Goal: Task Accomplishment & Management: Manage account settings

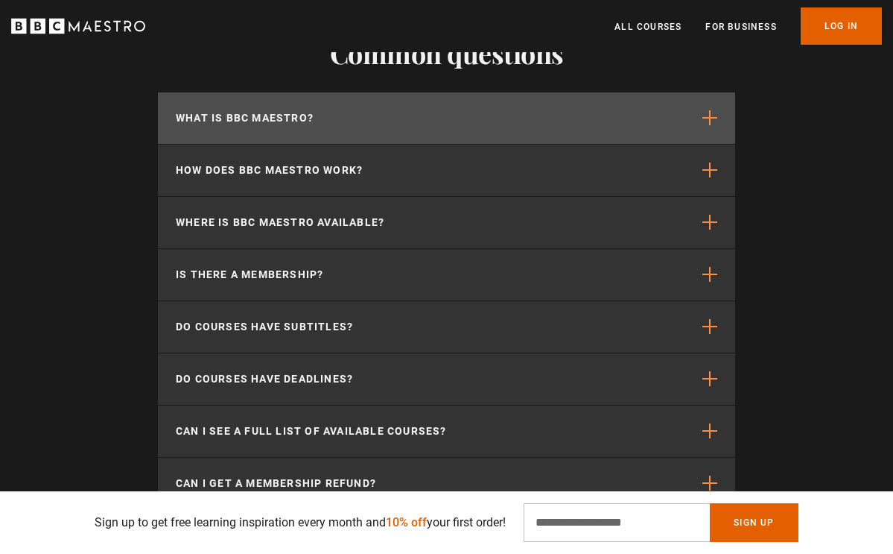
scroll to position [0, 346]
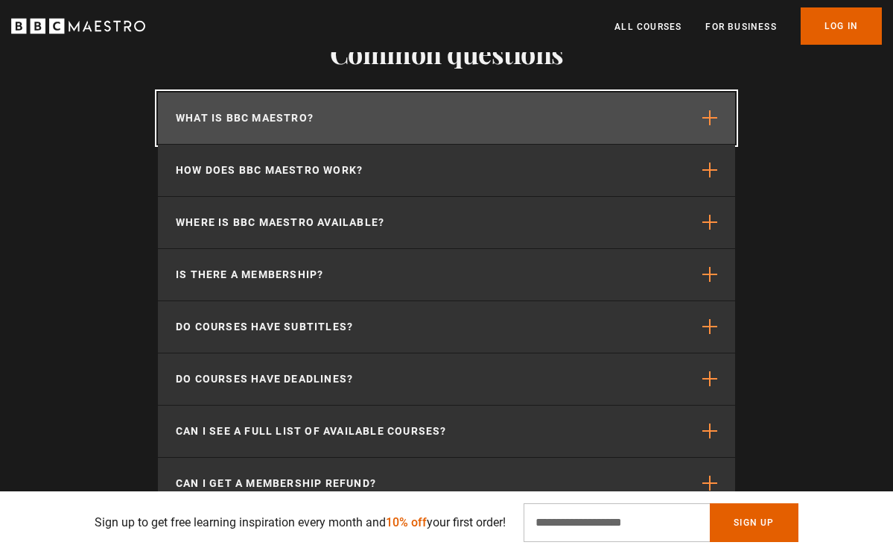
click at [475, 121] on button "What is BBC Maestro?" at bounding box center [447, 117] width 578 height 51
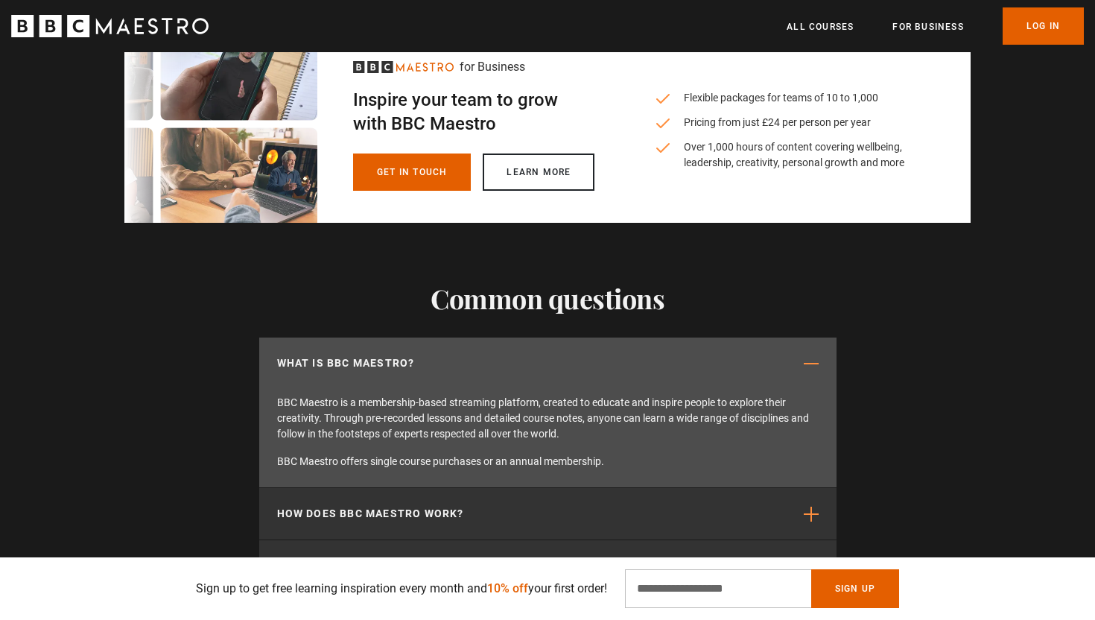
scroll to position [3206, 0]
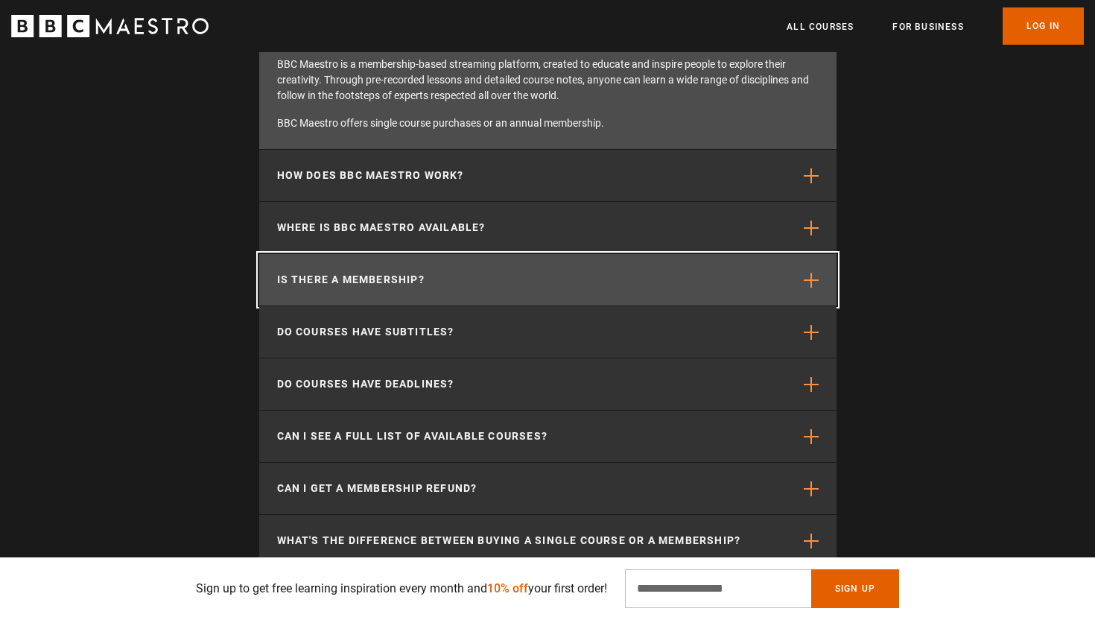
click at [347, 284] on p "Is there a membership?" at bounding box center [351, 280] width 148 height 16
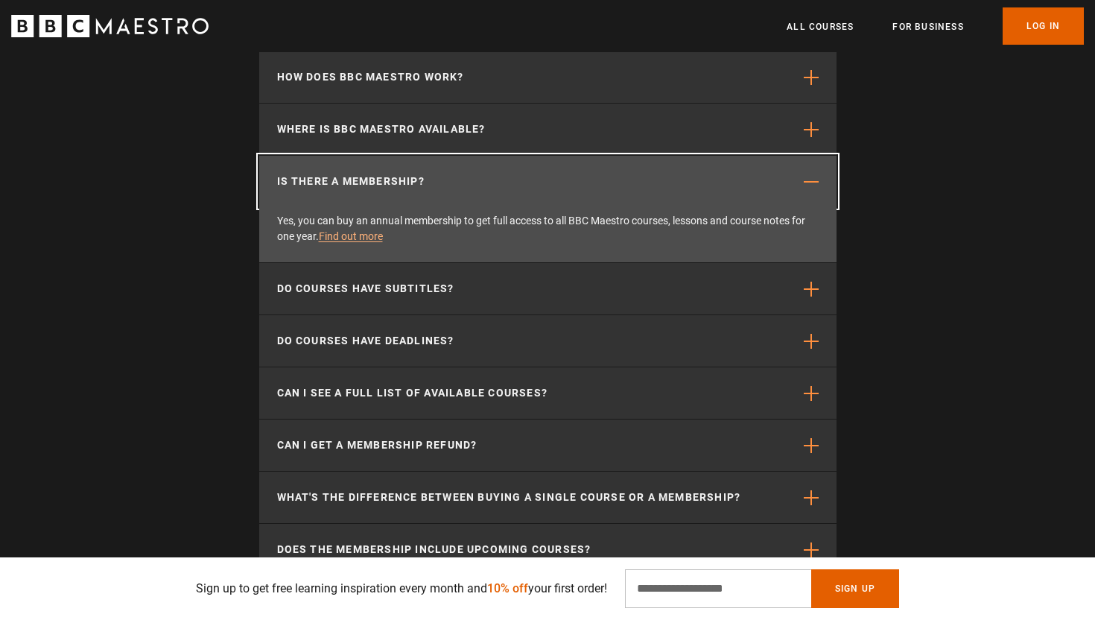
scroll to position [0, 976]
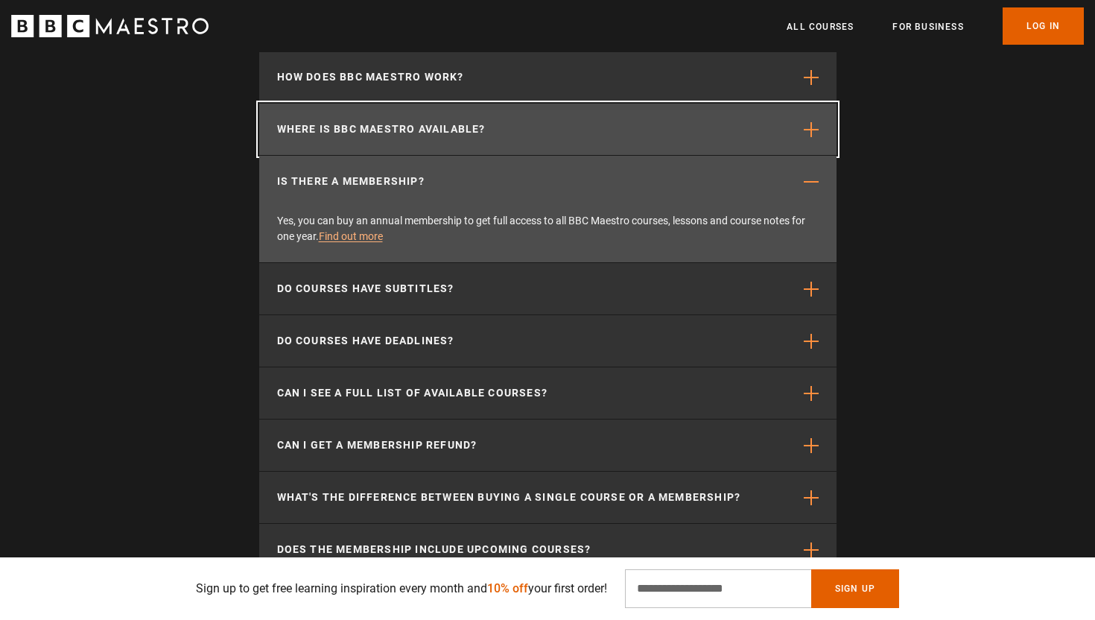
click at [382, 132] on p "Where is BBC Maestro available?" at bounding box center [381, 129] width 209 height 16
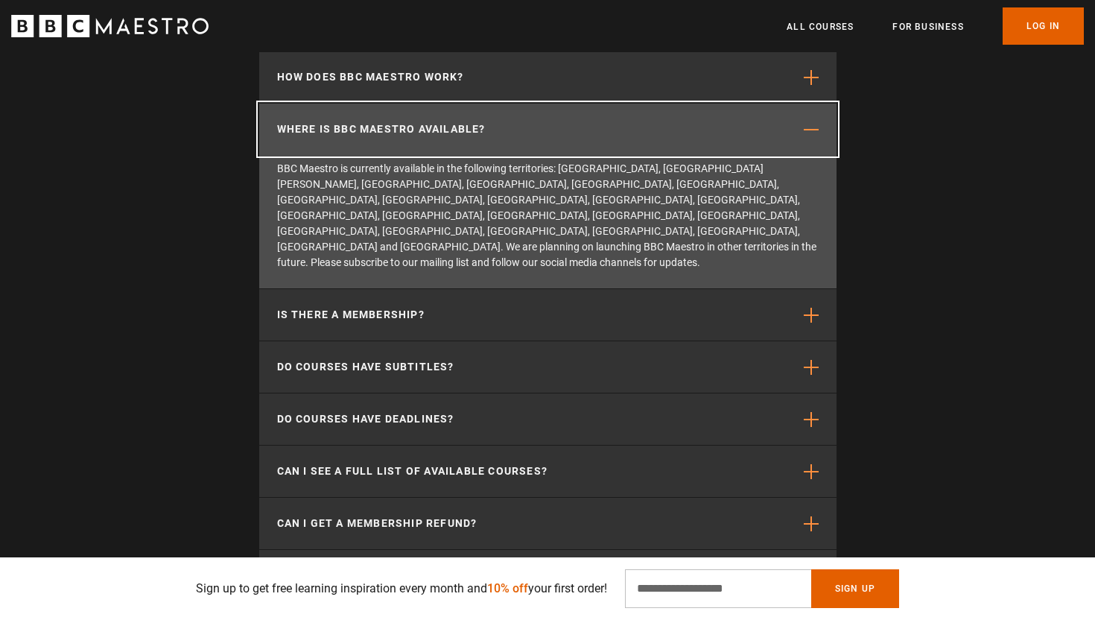
click at [382, 132] on p "Where is BBC Maestro available?" at bounding box center [381, 129] width 209 height 16
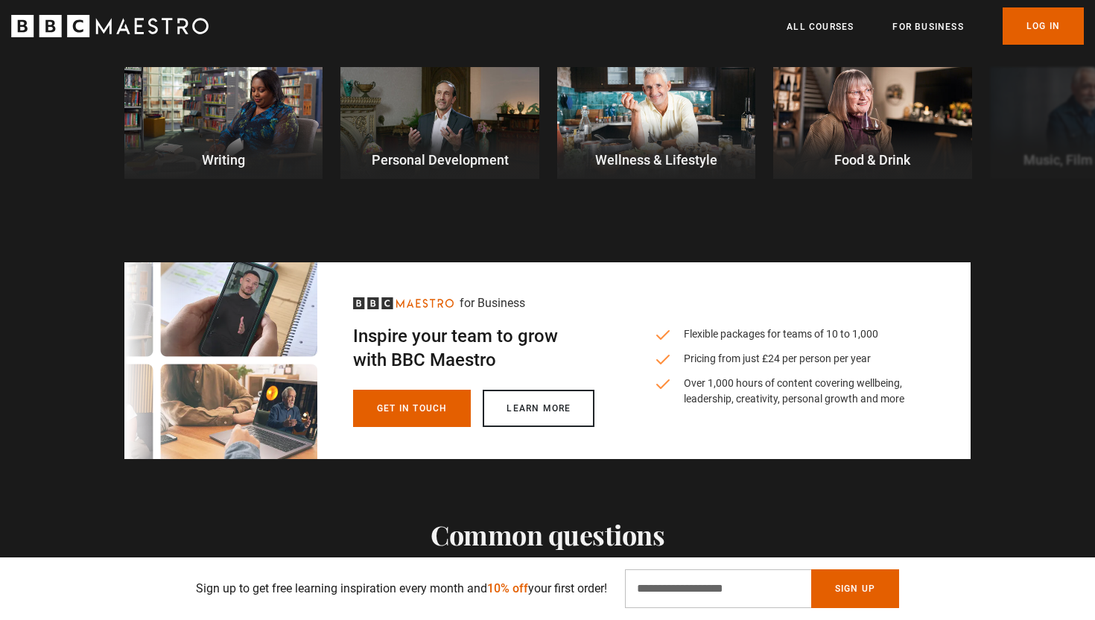
scroll to position [3097, 0]
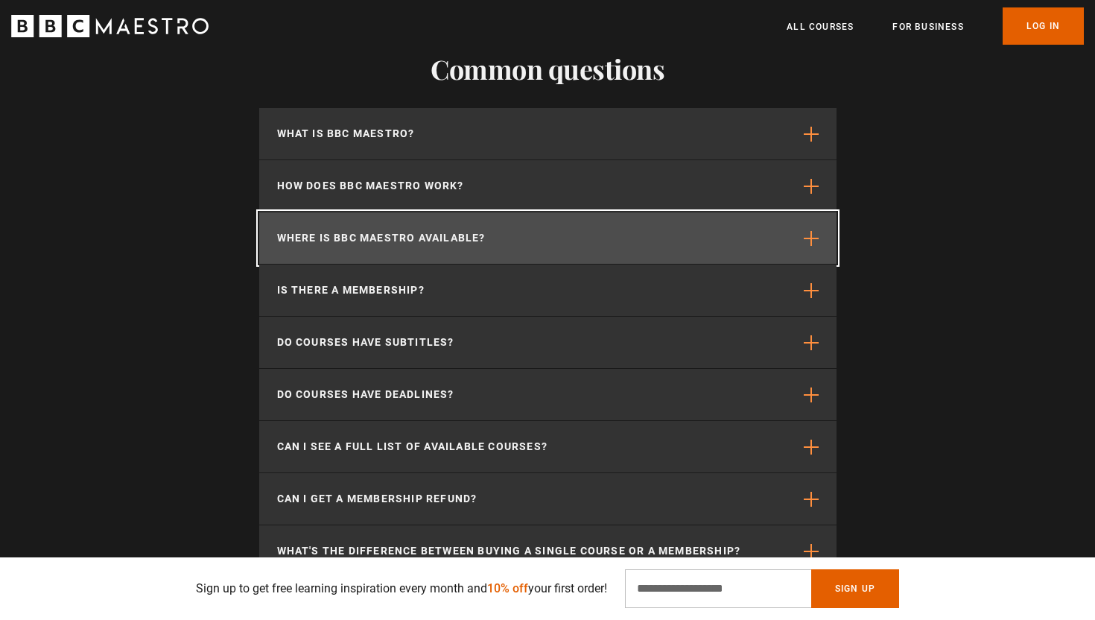
click at [377, 227] on button "Where is BBC Maestro available?" at bounding box center [548, 237] width 578 height 51
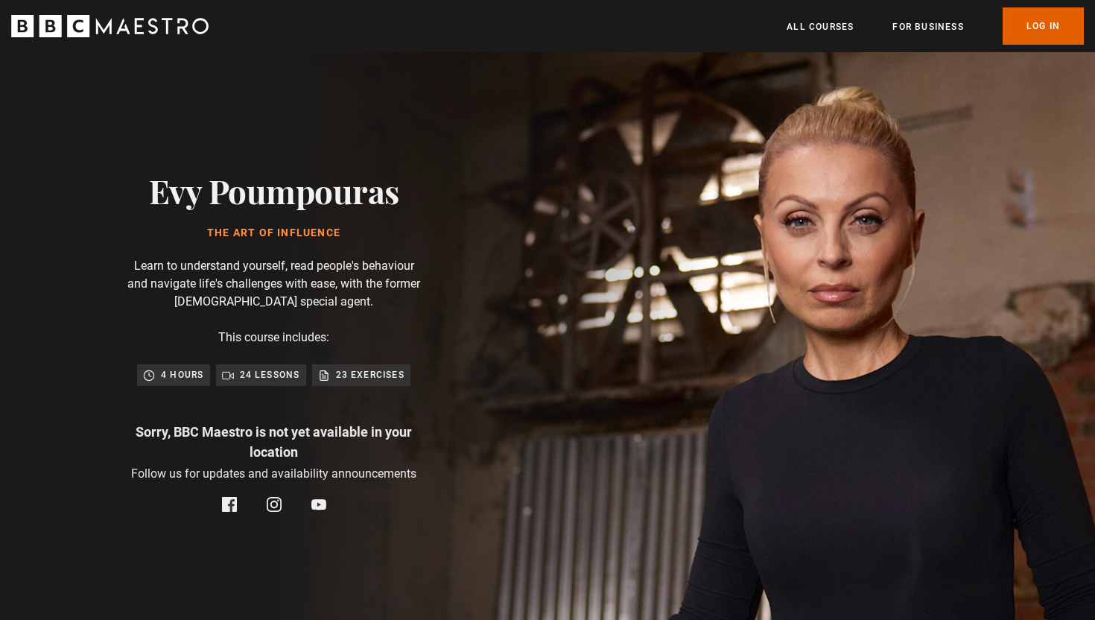
scroll to position [0, 1367]
click at [341, 372] on p "23 exercises" at bounding box center [370, 374] width 69 height 15
click at [281, 364] on div "24 lessons" at bounding box center [261, 374] width 90 height 21
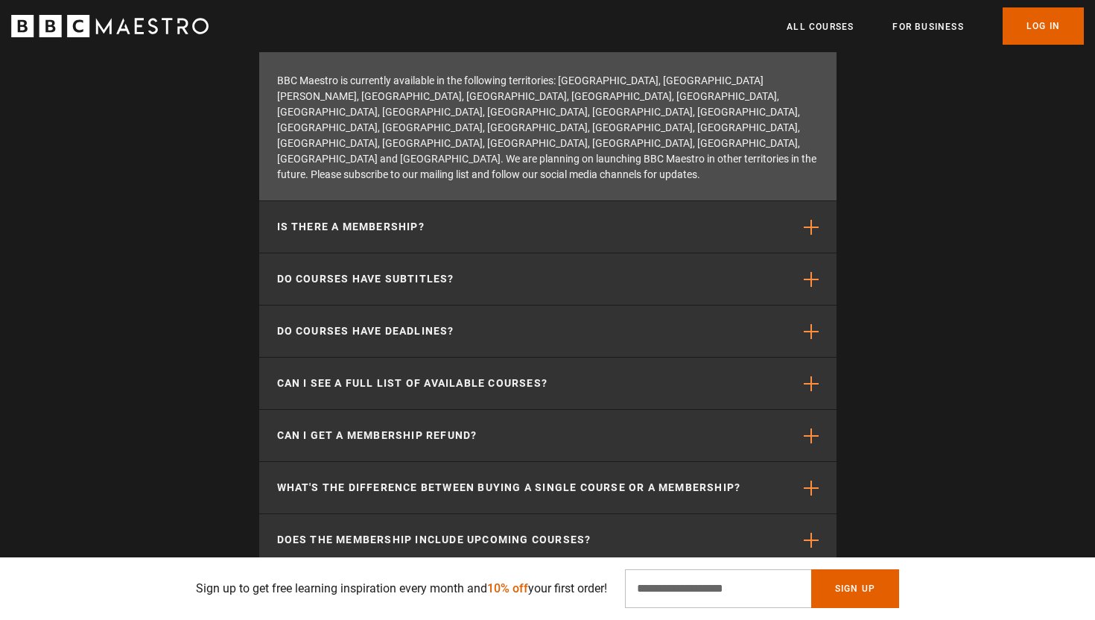
scroll to position [0, 1562]
click at [697, 553] on input "Email Address" at bounding box center [718, 588] width 186 height 39
type input "**********"
click at [847, 553] on button "Sign Up" at bounding box center [856, 588] width 88 height 39
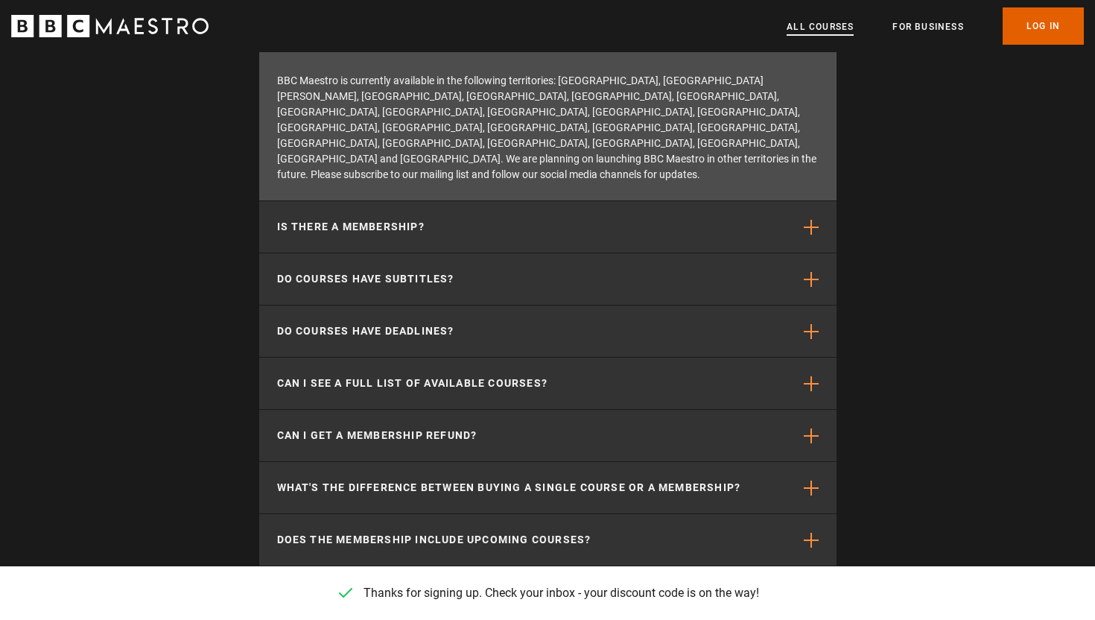
click at [836, 32] on link "All Courses" at bounding box center [820, 26] width 67 height 15
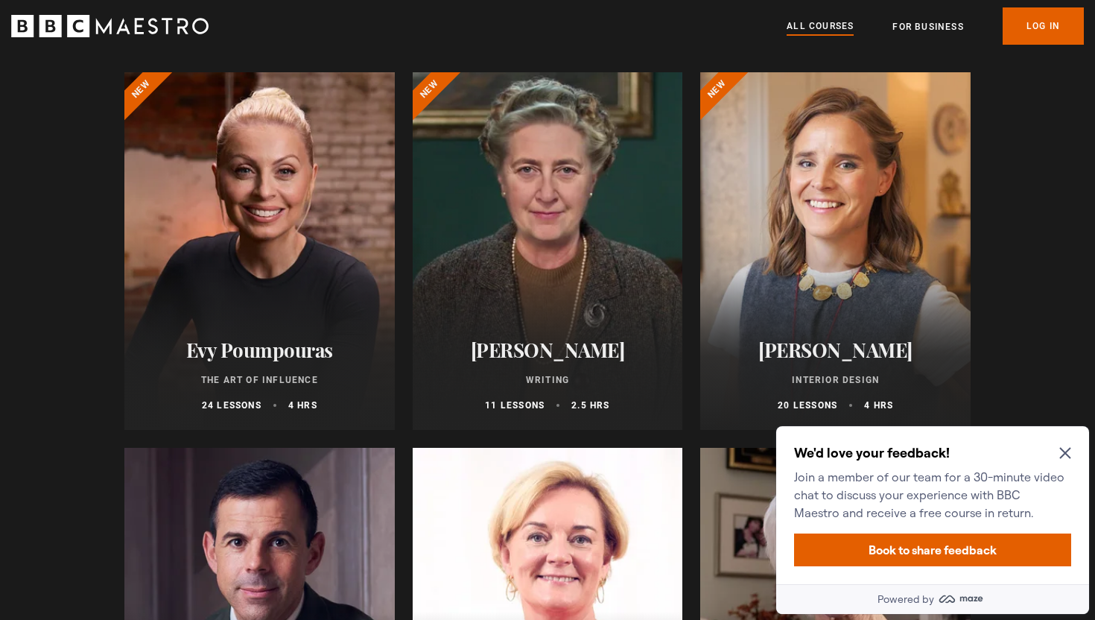
click at [1075, 464] on div "We'd love your feedback! Join a member of our team for a 30-minute video chat t…" at bounding box center [932, 505] width 313 height 158
click at [1078, 447] on div "We'd love your feedback! Join a member of our team for a 30-minute video chat t…" at bounding box center [932, 505] width 313 height 158
click at [1068, 450] on icon "Close Maze Prompt" at bounding box center [1065, 453] width 11 height 11
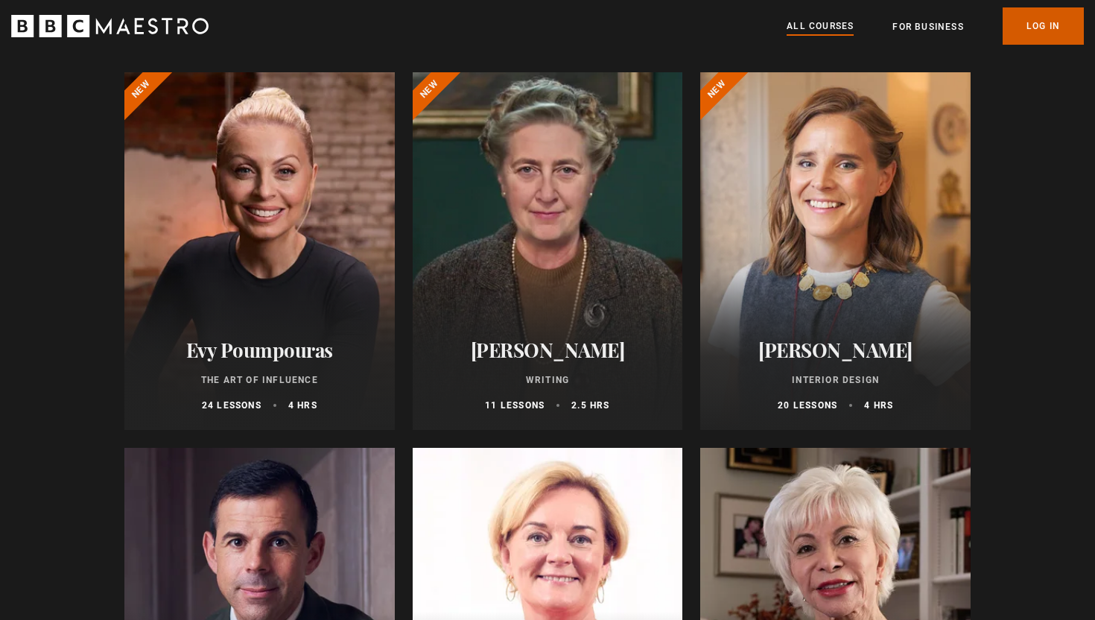
click at [1029, 22] on link "Log In" at bounding box center [1043, 25] width 81 height 37
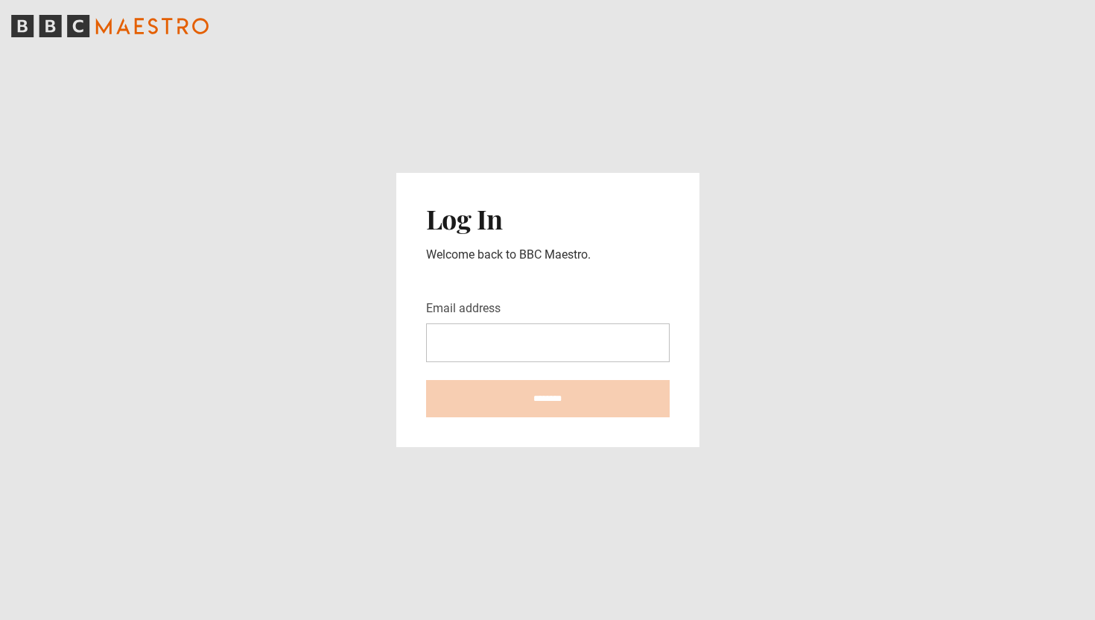
click at [551, 357] on input "Email address" at bounding box center [548, 342] width 244 height 39
type input "**********"
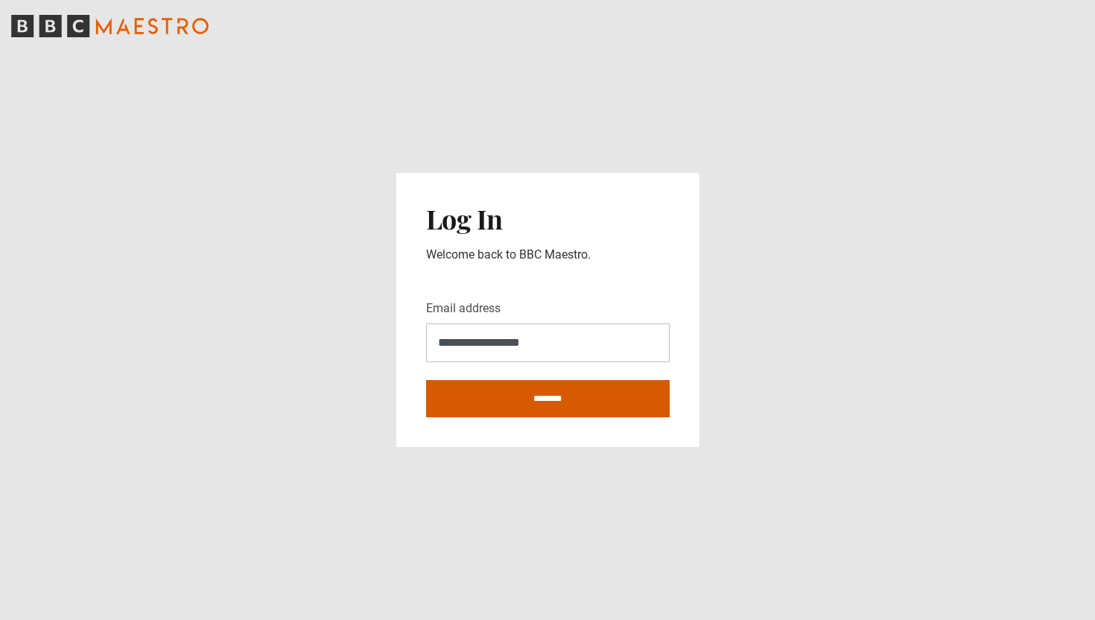
click at [539, 409] on input "********" at bounding box center [548, 398] width 244 height 37
type input "**********"
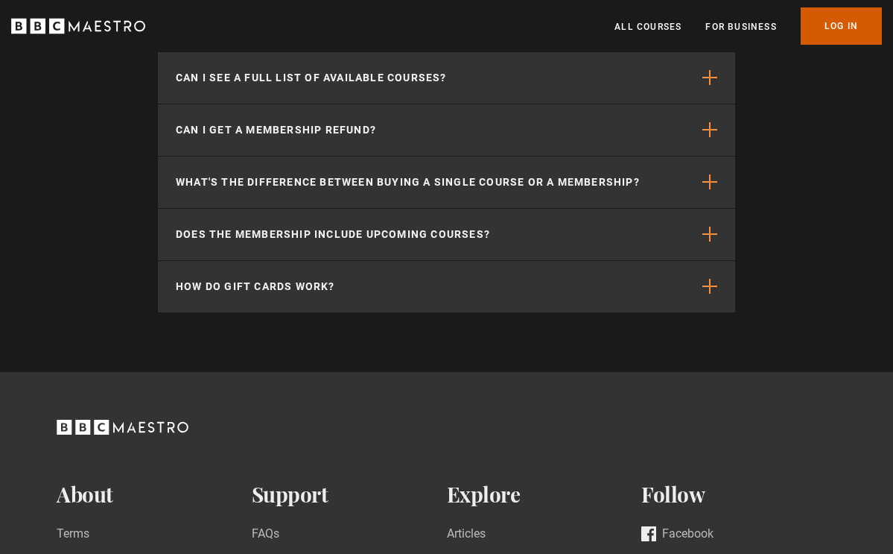
scroll to position [0, 173]
click at [814, 26] on link "Log In" at bounding box center [841, 25] width 81 height 37
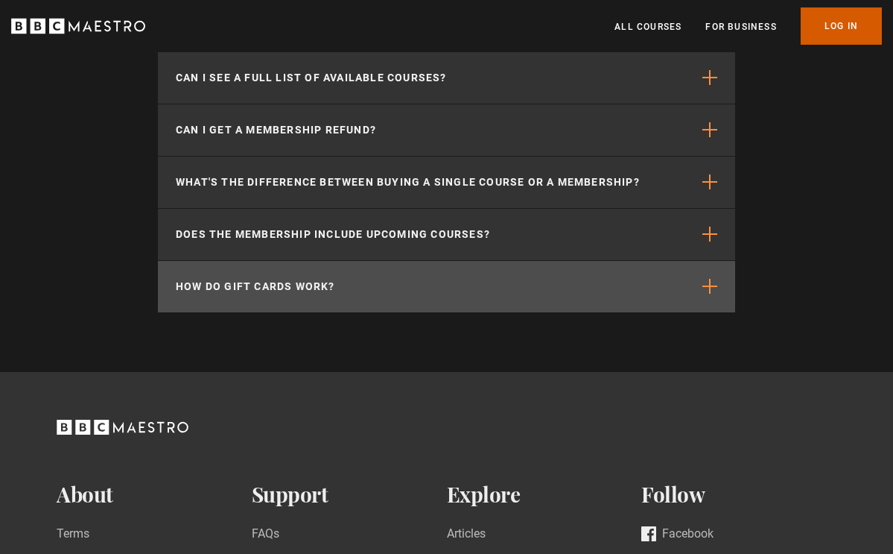
scroll to position [3484, 0]
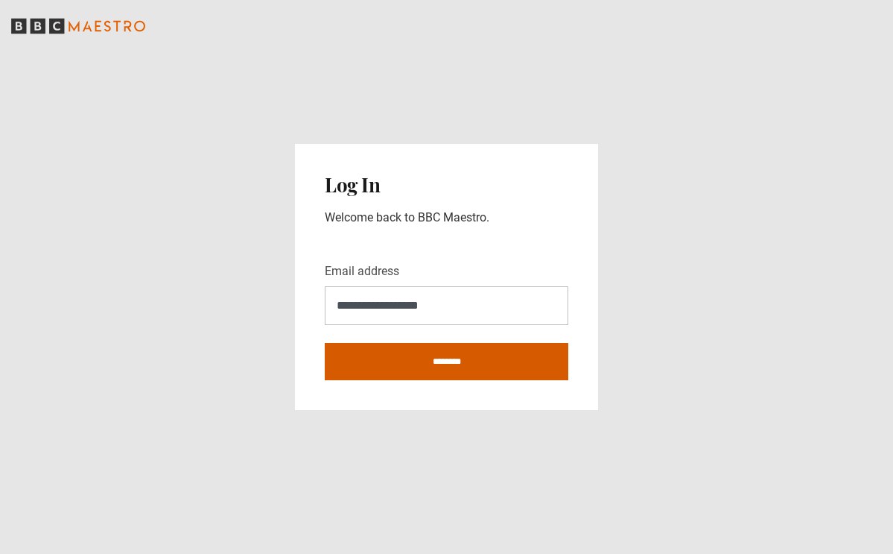
click at [423, 366] on input "********" at bounding box center [447, 361] width 244 height 37
type input "**********"
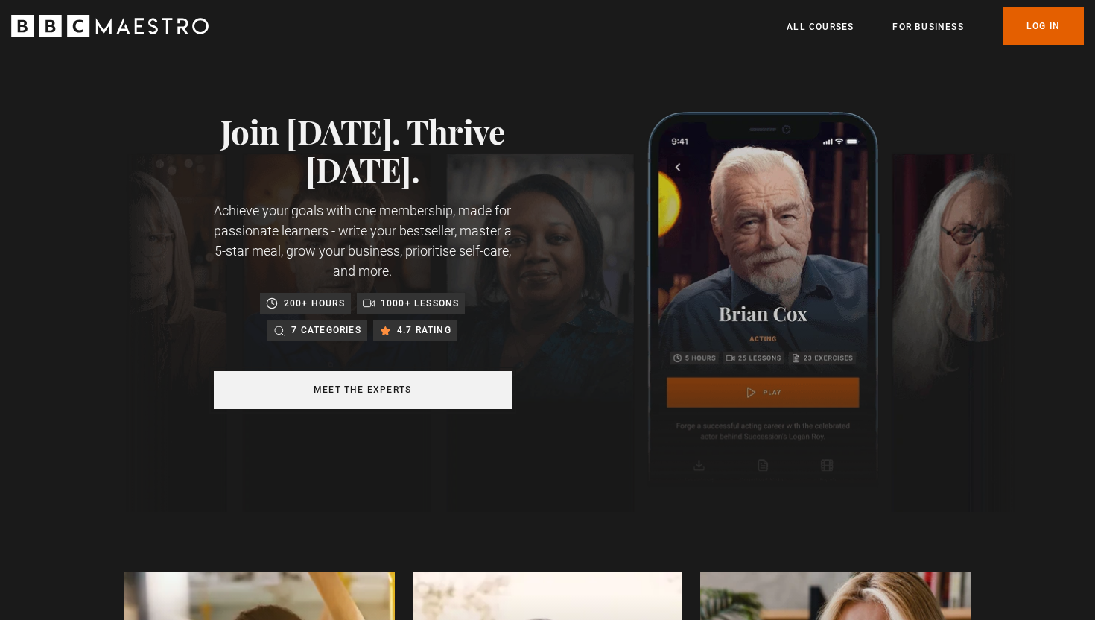
click at [338, 402] on link "Meet the experts" at bounding box center [363, 390] width 298 height 38
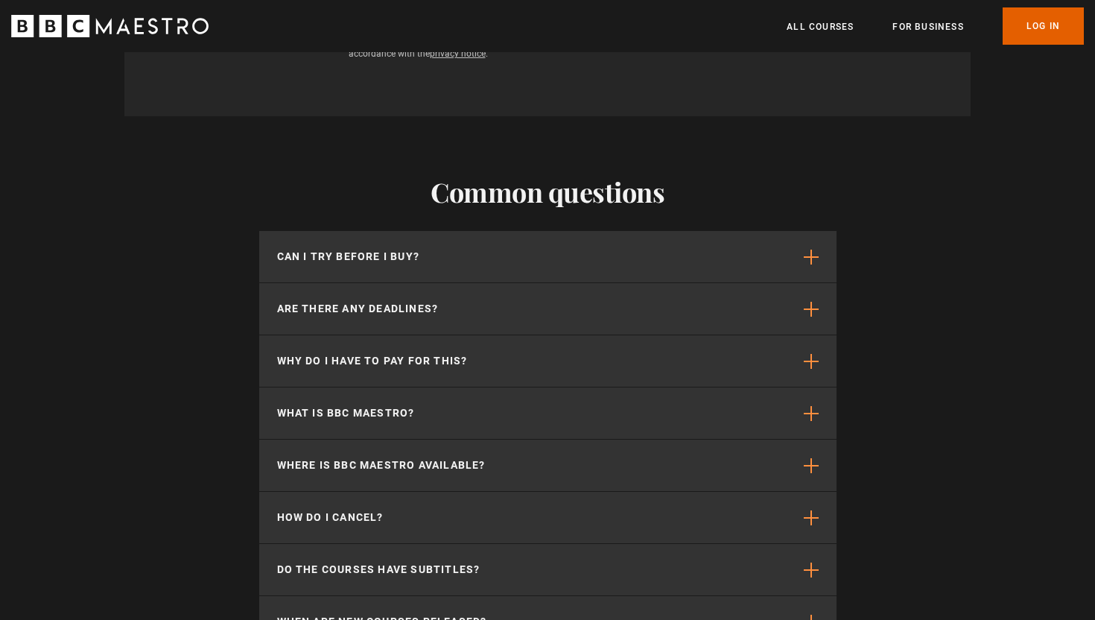
scroll to position [0, 586]
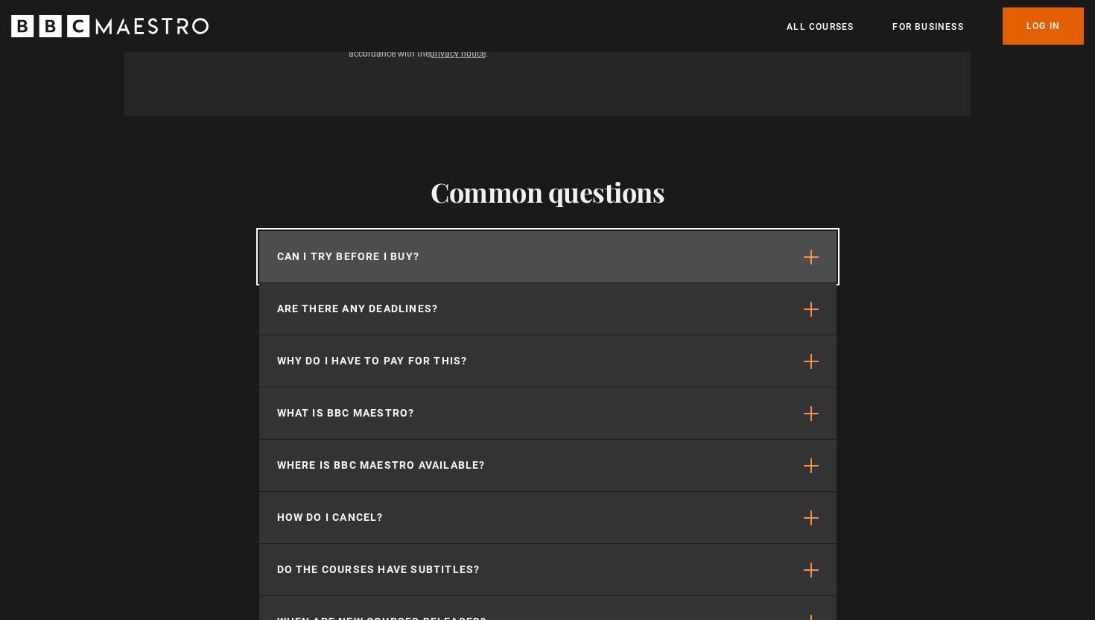
click at [381, 232] on button "Can I try before I buy?" at bounding box center [548, 256] width 578 height 51
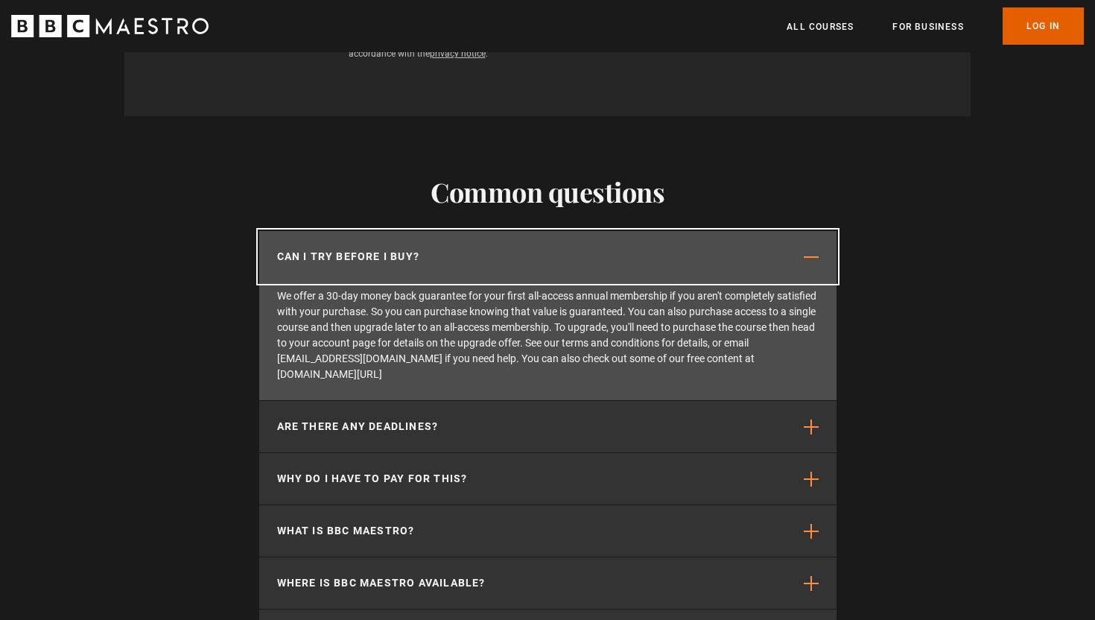
click at [381, 232] on button "Can I try before I buy?" at bounding box center [548, 256] width 578 height 51
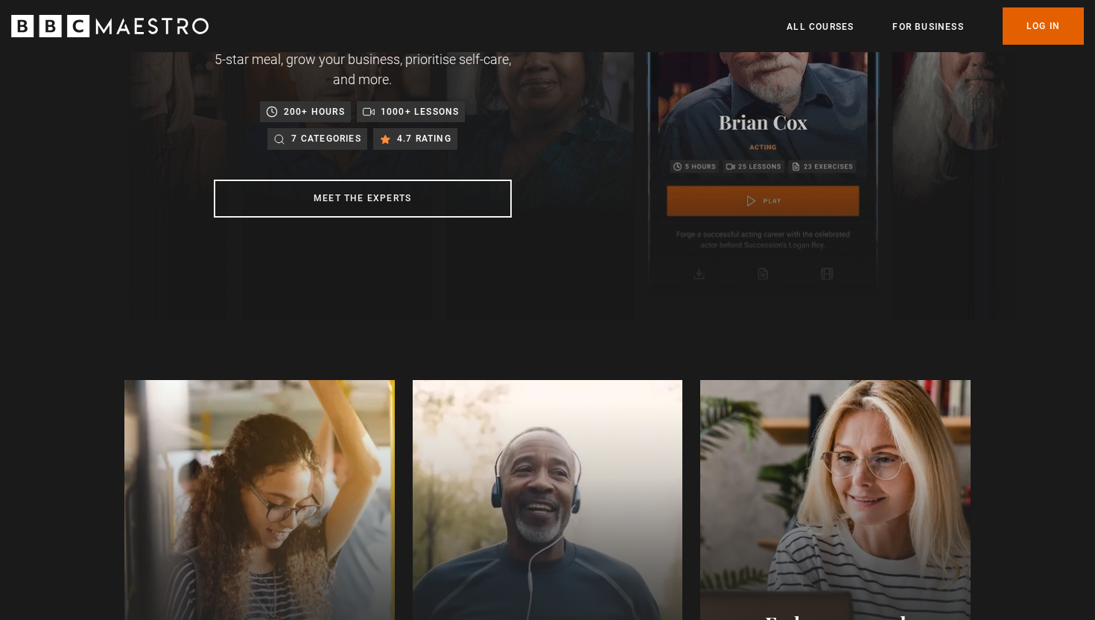
scroll to position [0, 0]
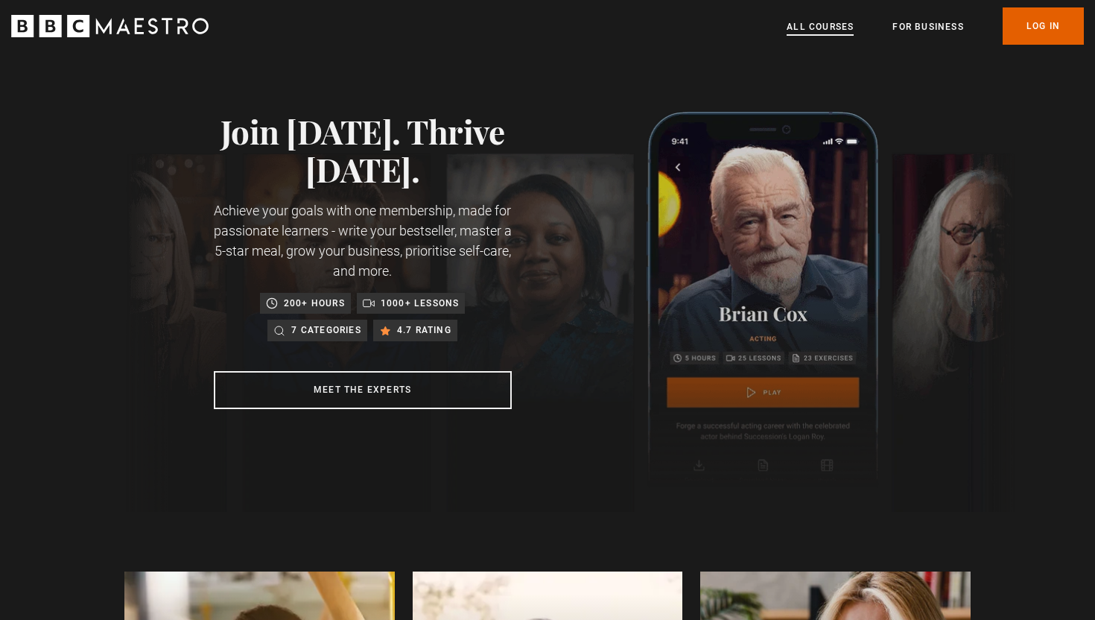
click at [820, 29] on link "All Courses" at bounding box center [820, 26] width 67 height 15
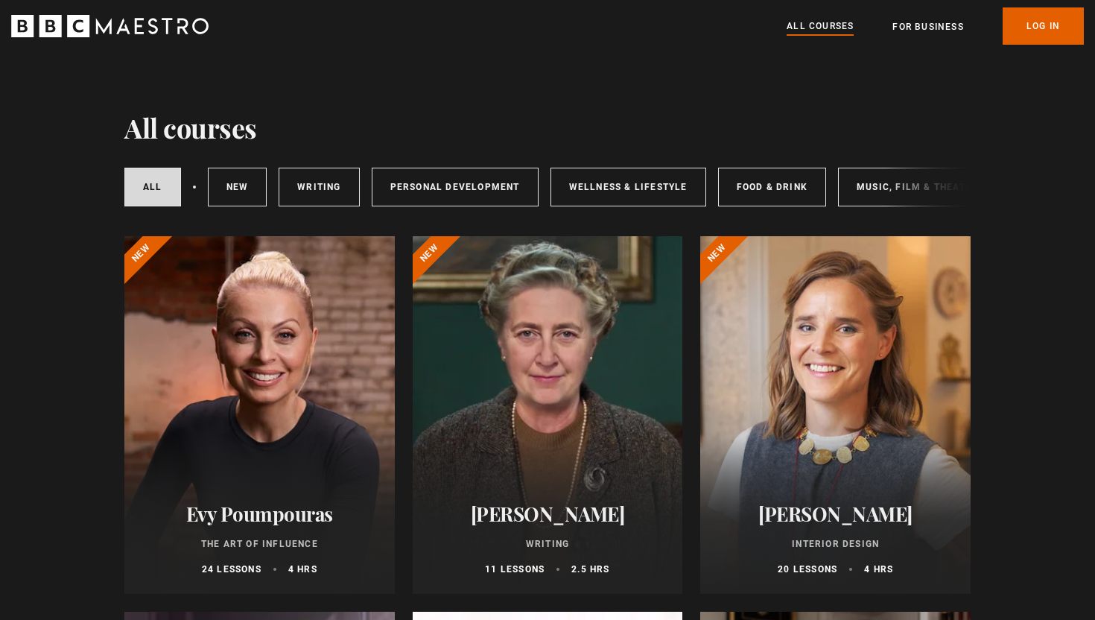
click at [245, 414] on div at bounding box center [259, 415] width 271 height 358
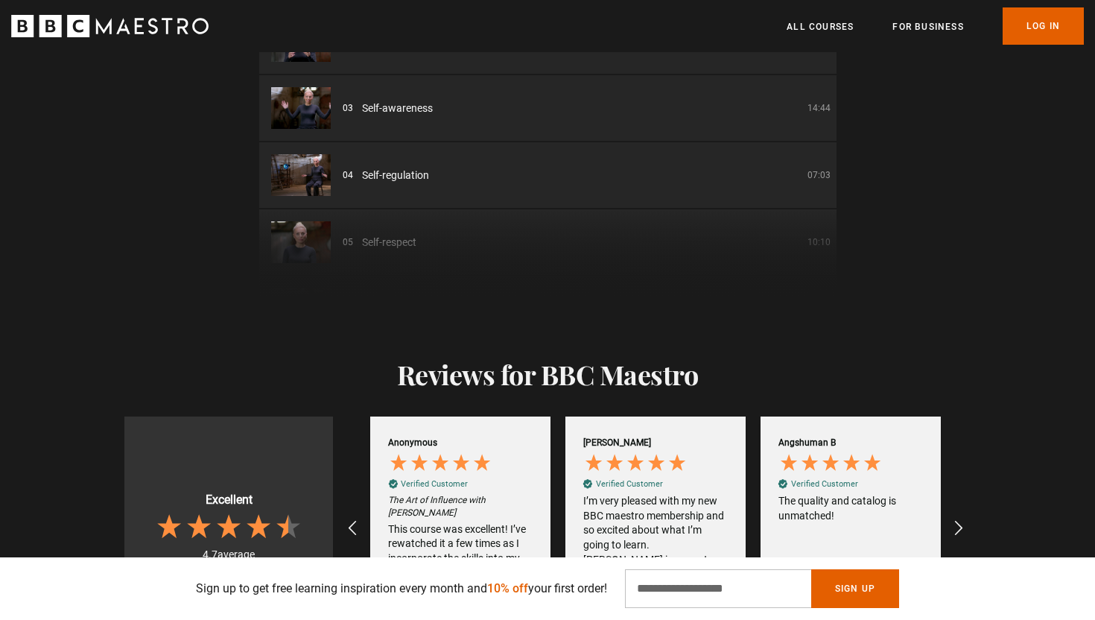
scroll to position [1458, 0]
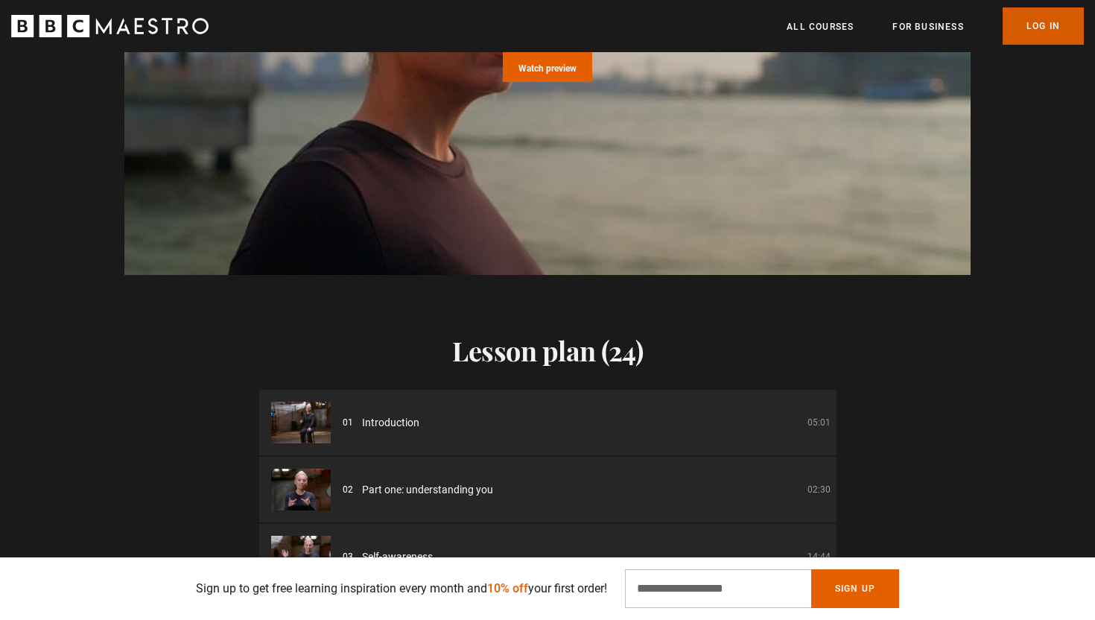
click at [1039, 26] on link "Log In" at bounding box center [1043, 25] width 81 height 37
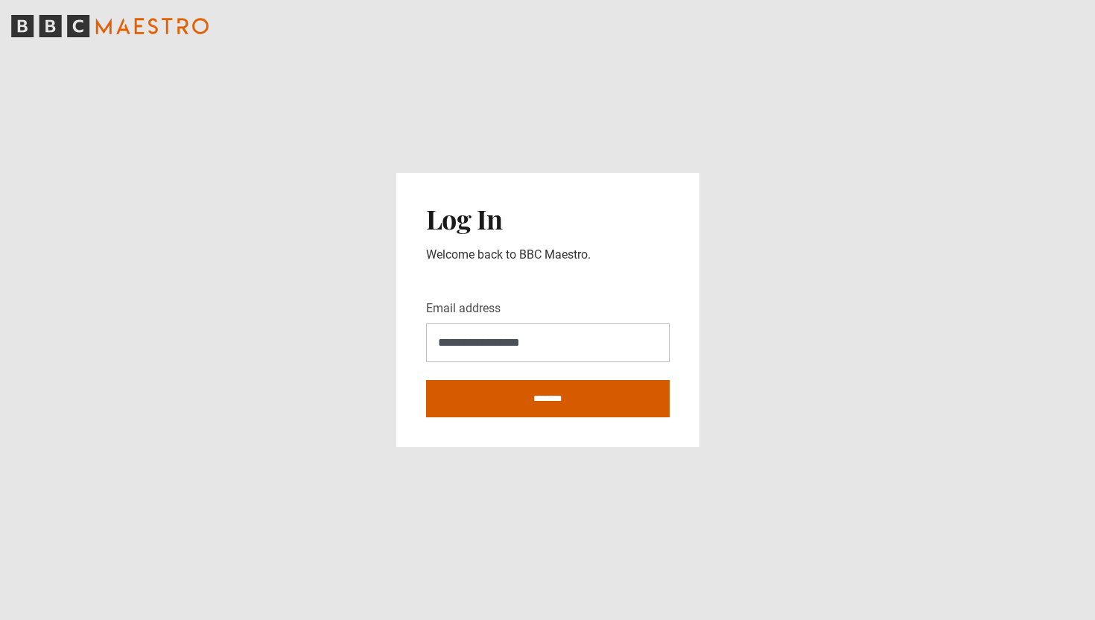
click at [514, 399] on input "********" at bounding box center [548, 398] width 244 height 37
type input "**********"
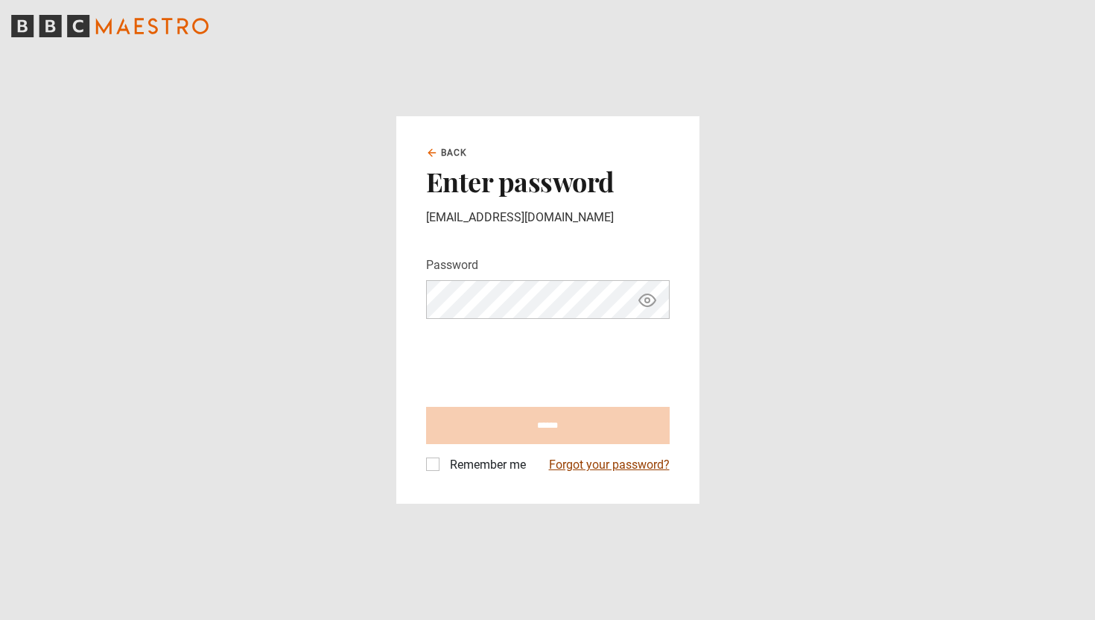
click at [589, 470] on link "Forgot your password?" at bounding box center [609, 465] width 121 height 18
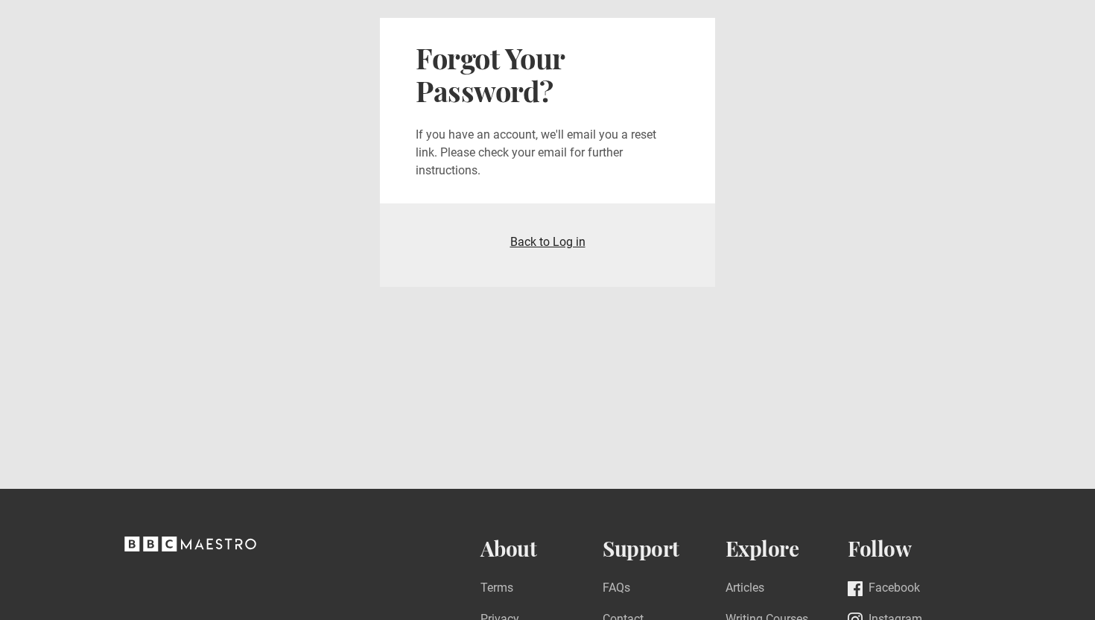
click at [563, 244] on link "Back to Log in" at bounding box center [547, 242] width 75 height 14
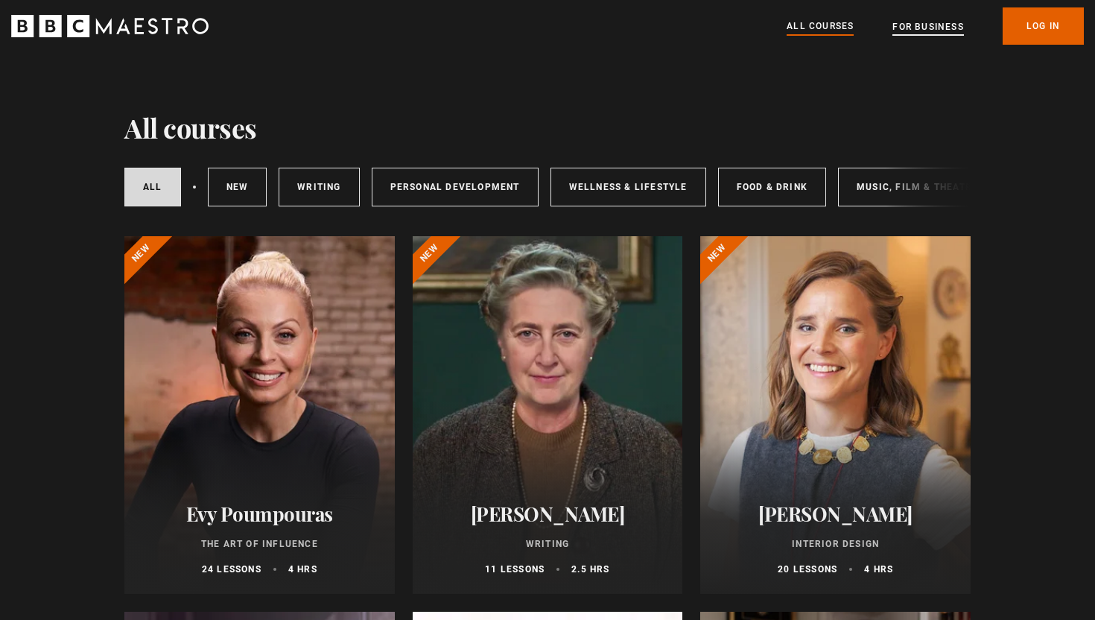
click at [917, 31] on link "For business" at bounding box center [928, 26] width 71 height 15
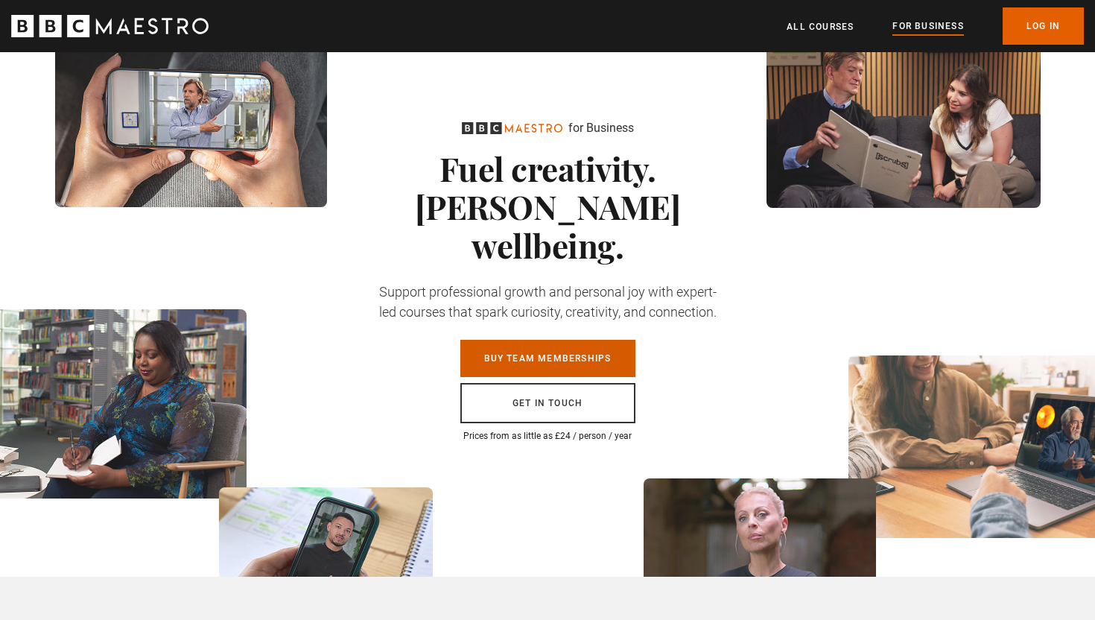
click at [519, 340] on link "Buy Team Memberships" at bounding box center [548, 358] width 175 height 37
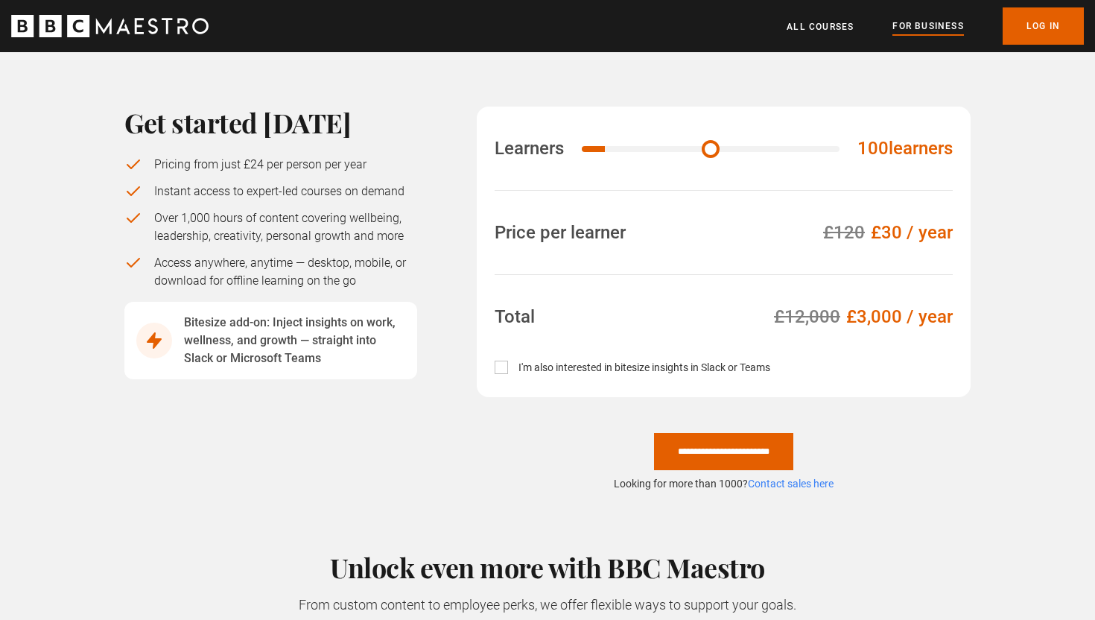
scroll to position [1040, 0]
drag, startPoint x: 615, startPoint y: 107, endPoint x: 563, endPoint y: 107, distance: 51.4
type input "**"
click at [582, 145] on input "Learners" at bounding box center [716, 148] width 268 height 6
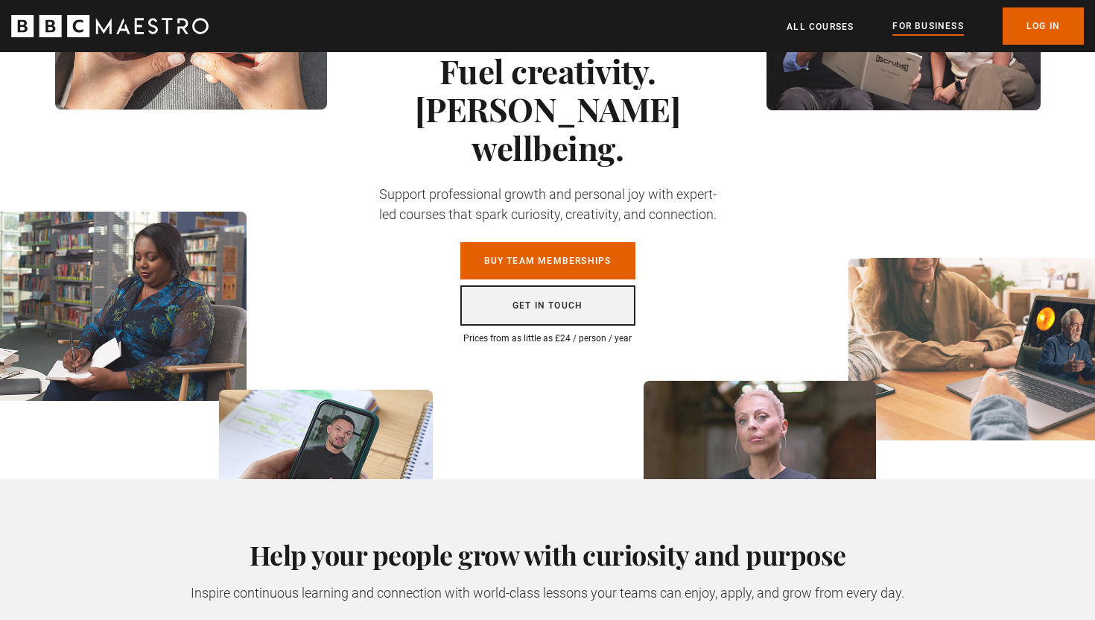
scroll to position [0, 0]
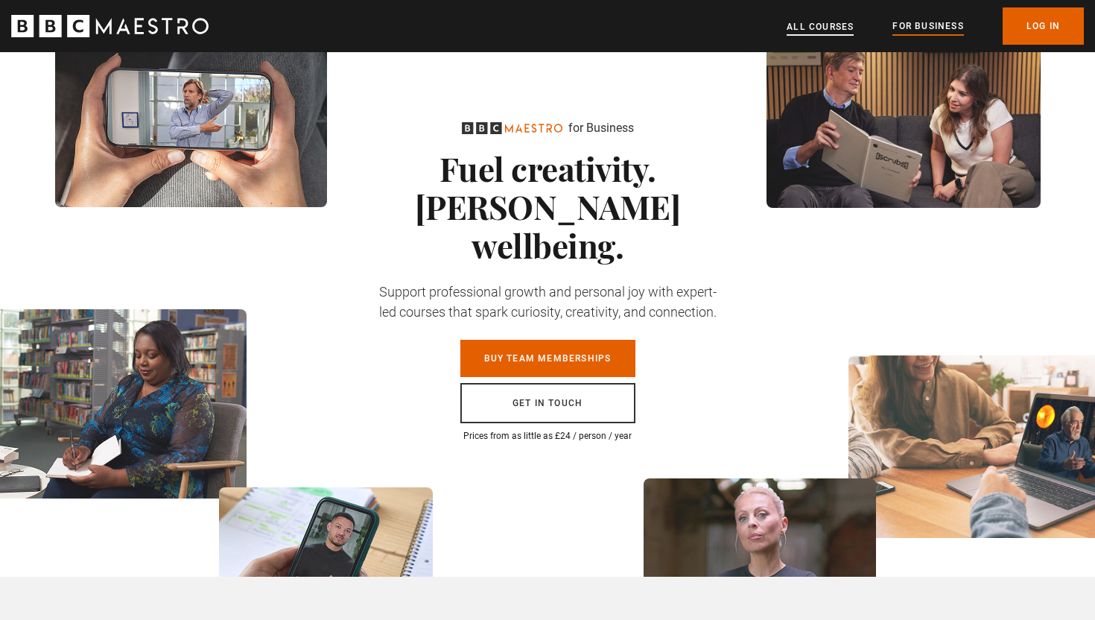
click at [835, 31] on link "All Courses" at bounding box center [820, 26] width 67 height 15
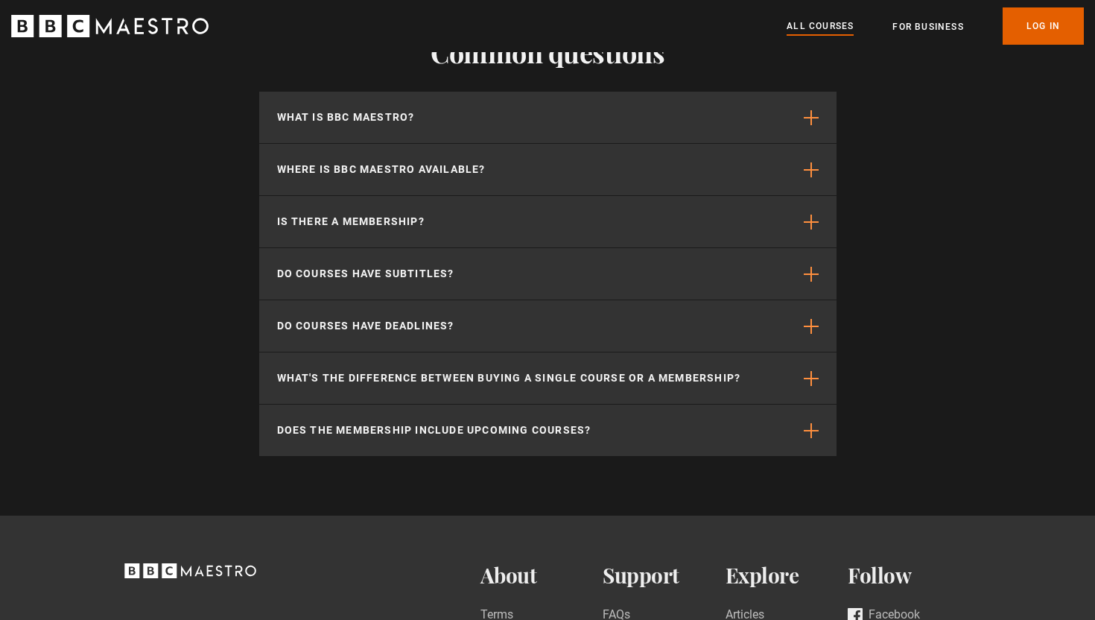
scroll to position [6600, 0]
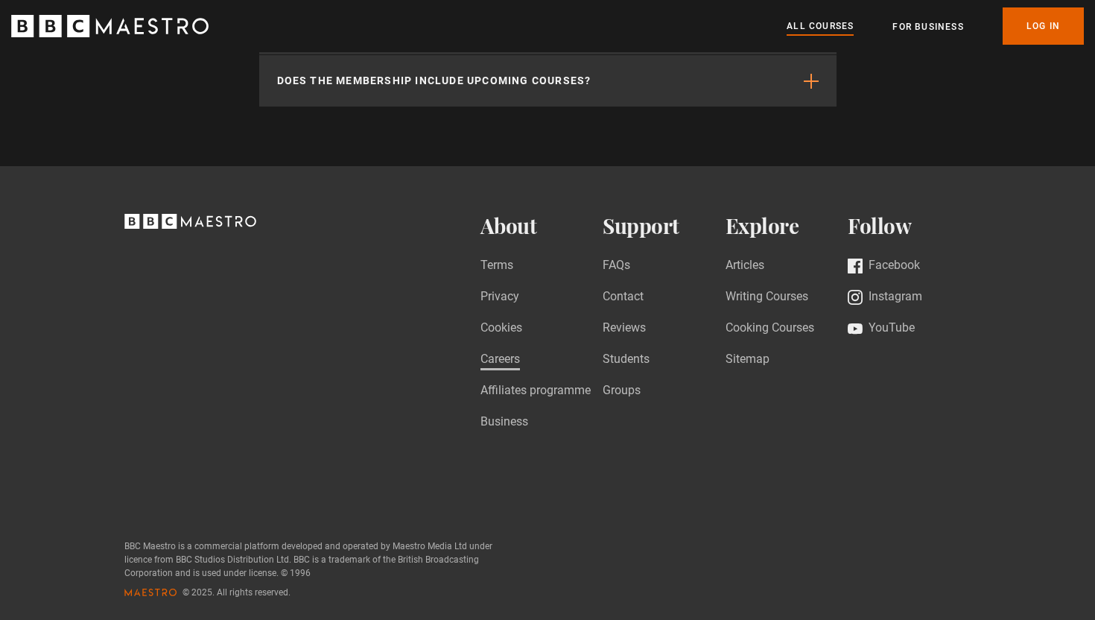
click at [499, 361] on link "Careers" at bounding box center [500, 360] width 39 height 20
